Goal: Complete application form

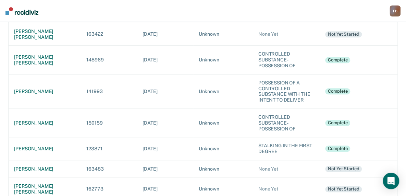
scroll to position [265, 0]
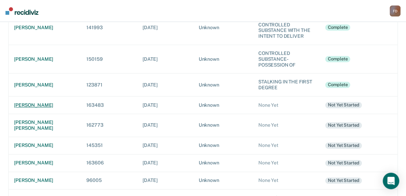
click at [43, 102] on div "[PERSON_NAME]" at bounding box center [44, 105] width 61 height 6
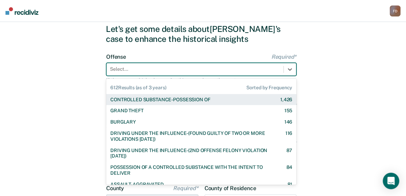
scroll to position [25, 0]
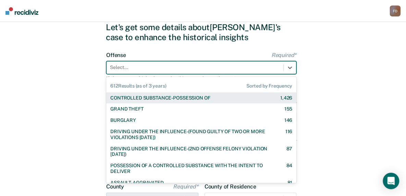
click at [117, 74] on div "612 results available. Use Up and Down to choose options, press Enter to select…" at bounding box center [201, 67] width 190 height 13
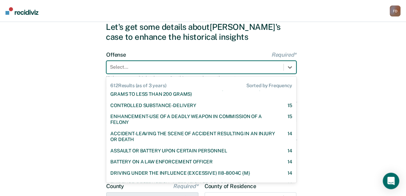
scroll to position [447, 0]
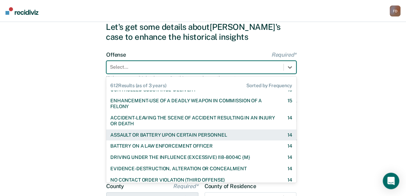
click at [224, 134] on div "ASSAULT OR BATTERY UPON CERTAIN PERSONNEL" at bounding box center [168, 135] width 116 height 6
checkbox input "true"
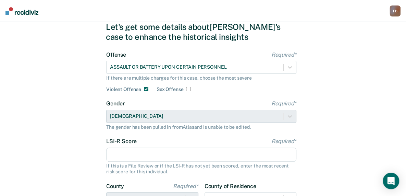
click at [170, 156] on input "LSI-R Score Required*" at bounding box center [201, 154] width 190 height 14
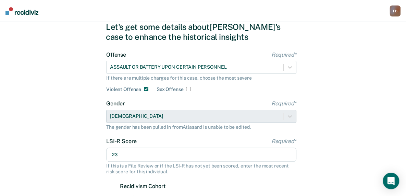
scroll to position [193, 0]
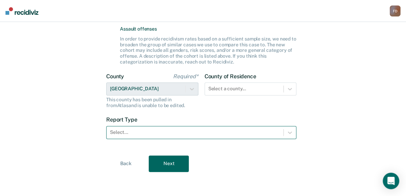
type input "23"
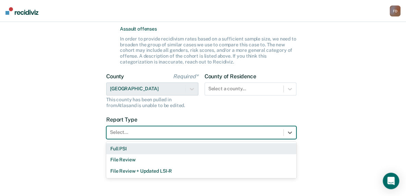
click at [217, 135] on div "Select..." at bounding box center [195, 132] width 177 height 10
click at [197, 150] on div "Full PSI" at bounding box center [201, 148] width 190 height 11
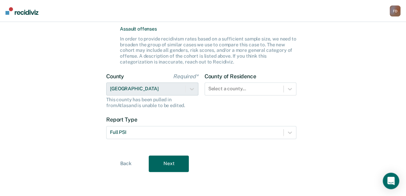
click at [174, 161] on button "Next" at bounding box center [169, 163] width 40 height 16
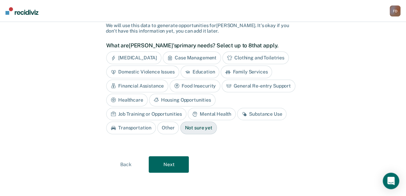
click at [145, 73] on div "Domestic Violence Issues" at bounding box center [142, 71] width 73 height 13
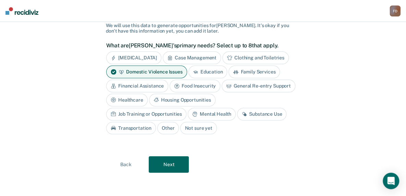
click at [145, 58] on div "[MEDICAL_DATA]" at bounding box center [133, 57] width 55 height 13
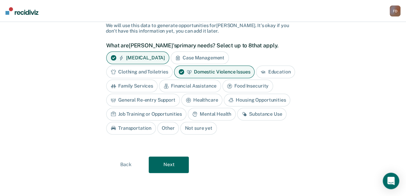
click at [223, 114] on div "Mental Health" at bounding box center [212, 114] width 48 height 13
click at [268, 118] on div "Substance Use" at bounding box center [269, 114] width 49 height 13
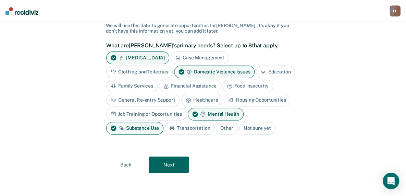
click at [162, 160] on button "Next" at bounding box center [169, 164] width 40 height 16
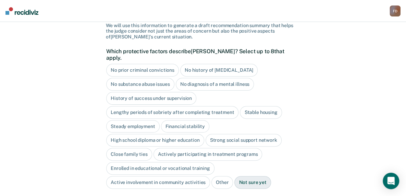
scroll to position [95, 0]
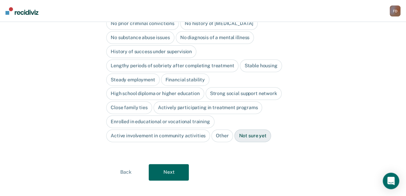
click at [263, 59] on div "Stable housing" at bounding box center [261, 65] width 42 height 13
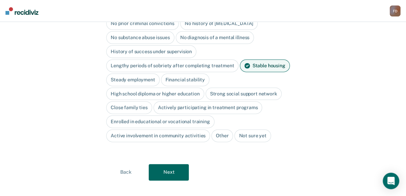
click at [151, 75] on div "Steady employment" at bounding box center [132, 79] width 53 height 13
click at [162, 87] on div "High school diploma or higher education" at bounding box center [155, 93] width 98 height 13
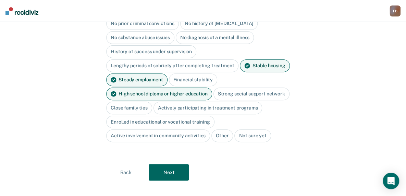
click at [137, 101] on div "Close family ties" at bounding box center [129, 107] width 46 height 13
click at [171, 164] on button "Next" at bounding box center [169, 172] width 40 height 16
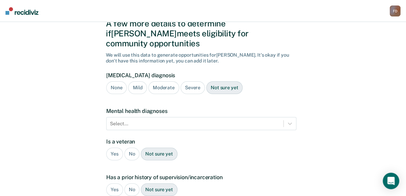
scroll to position [6, 0]
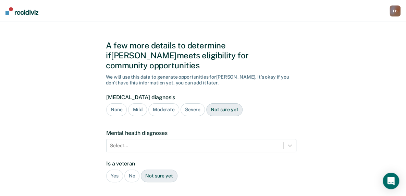
click at [166, 103] on div "Moderate" at bounding box center [163, 109] width 31 height 13
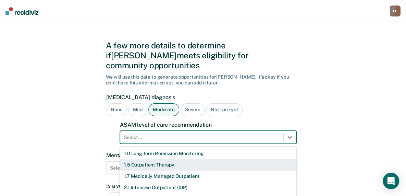
scroll to position [52, 0]
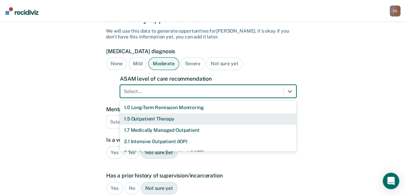
click at [161, 98] on div "11 results available. Use Up and Down to choose options, press Enter to select …" at bounding box center [208, 91] width 176 height 13
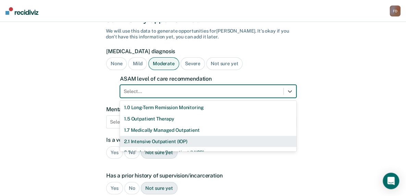
click at [162, 136] on div "2.1 Intensive Outpatient (IOP)" at bounding box center [208, 141] width 176 height 11
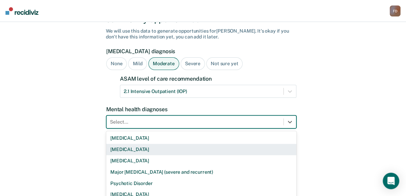
scroll to position [83, 0]
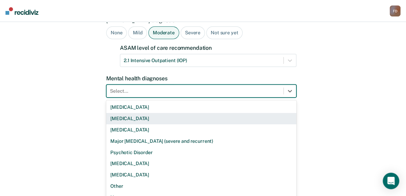
click at [158, 97] on div "9 results available. Use Up and Down to choose options, press Enter to select t…" at bounding box center [201, 90] width 190 height 13
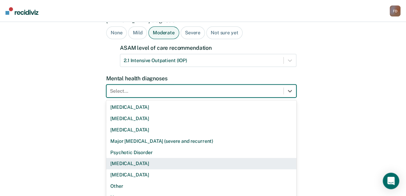
click at [139, 158] on div "[MEDICAL_DATA]" at bounding box center [201, 163] width 190 height 11
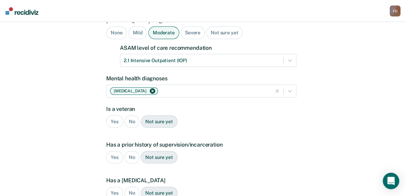
click at [130, 115] on div "No" at bounding box center [131, 121] width 15 height 13
click at [114, 151] on div "Yes" at bounding box center [114, 157] width 17 height 13
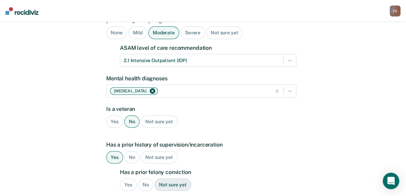
click at [126, 178] on div "Yes" at bounding box center [128, 184] width 17 height 13
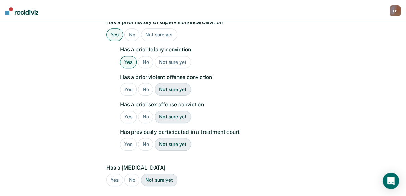
scroll to position [206, 0]
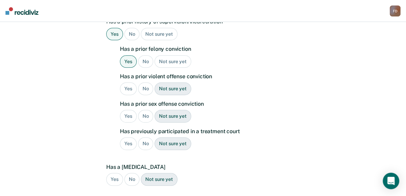
click at [130, 82] on div "Yes" at bounding box center [128, 88] width 17 height 13
click at [143, 110] on div "No" at bounding box center [145, 116] width 15 height 13
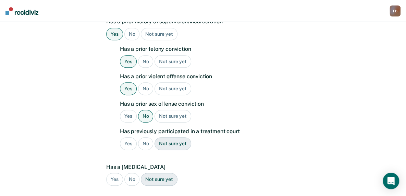
click at [147, 137] on div "No" at bounding box center [145, 143] width 15 height 13
click at [134, 173] on div "No" at bounding box center [131, 179] width 15 height 13
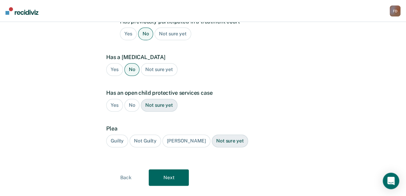
scroll to position [317, 0]
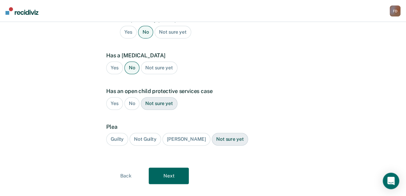
click at [131, 97] on div "No" at bounding box center [131, 103] width 15 height 13
click at [118, 133] on div "Guilty" at bounding box center [117, 139] width 22 height 13
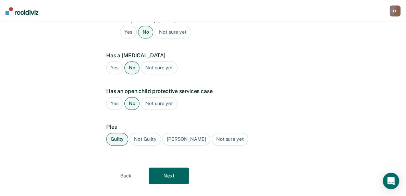
click at [177, 167] on button "Next" at bounding box center [169, 175] width 40 height 16
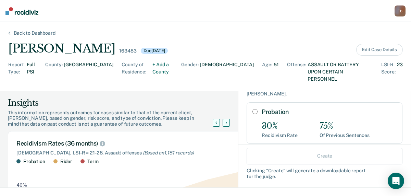
scroll to position [117, 0]
